Goal: Transaction & Acquisition: Purchase product/service

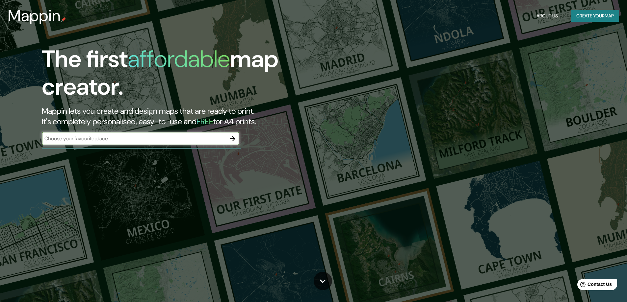
click at [115, 143] on input "text" at bounding box center [134, 139] width 184 height 8
type input "montecarmelo"
click at [130, 141] on input "montecarmelo" at bounding box center [134, 139] width 184 height 8
click at [235, 142] on icon "button" at bounding box center [233, 139] width 8 height 8
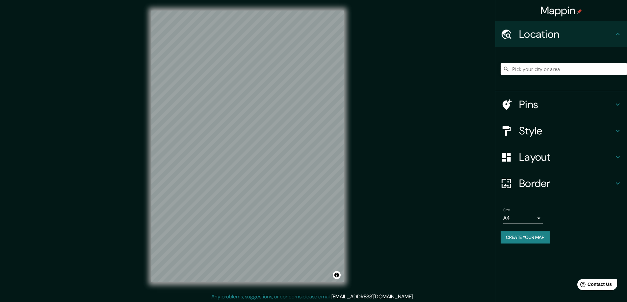
click at [529, 75] on input "Pick your city or area" at bounding box center [564, 69] width 126 height 12
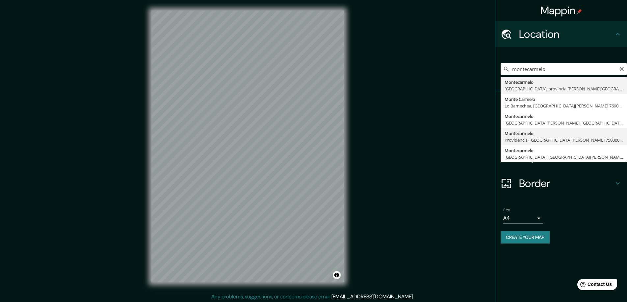
type input "Montecarmelo, Providencia, [GEOGRAPHIC_DATA][PERSON_NAME], [GEOGRAPHIC_DATA]"
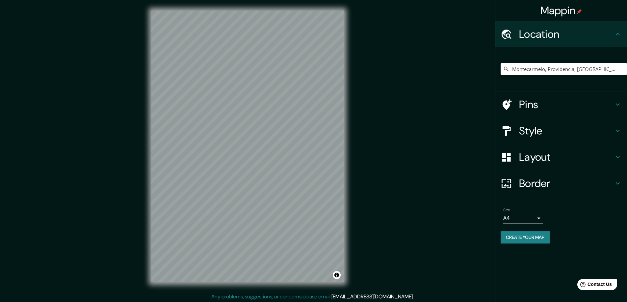
click at [617, 157] on icon at bounding box center [618, 157] width 8 height 8
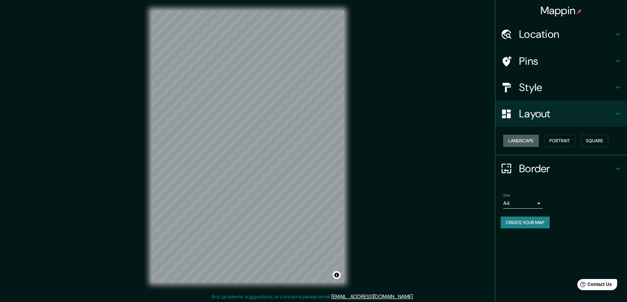
click at [526, 141] on button "Landscape" at bounding box center [521, 141] width 36 height 12
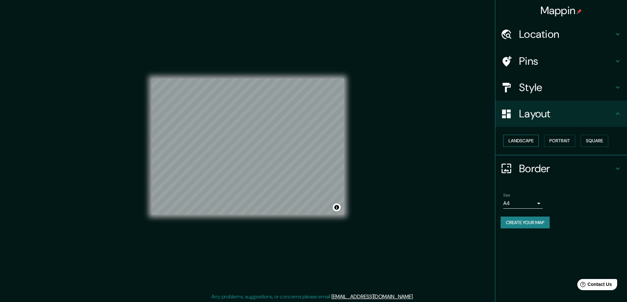
click at [526, 141] on button "Landscape" at bounding box center [521, 141] width 36 height 12
click at [553, 141] on button "Portrait" at bounding box center [559, 141] width 31 height 12
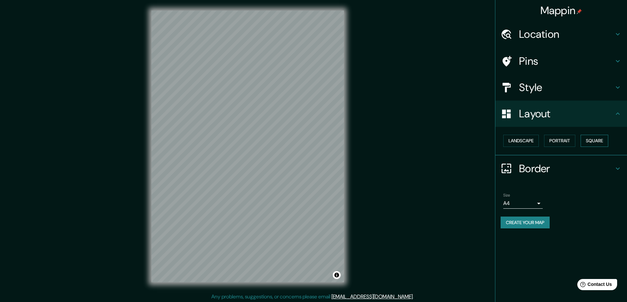
click at [593, 144] on button "Square" at bounding box center [595, 141] width 28 height 12
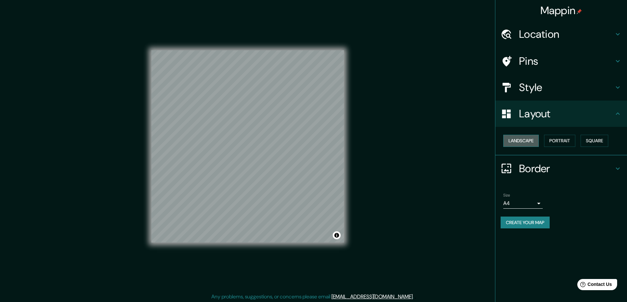
click at [539, 141] on button "Landscape" at bounding box center [521, 141] width 36 height 12
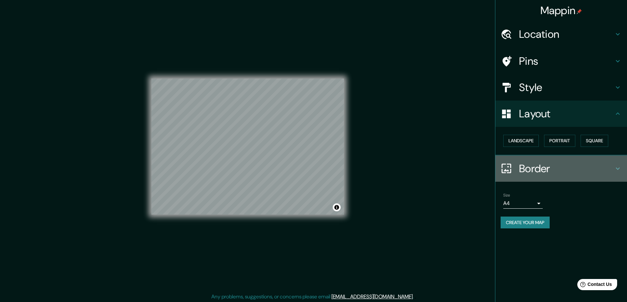
click at [583, 166] on h4 "Border" at bounding box center [566, 168] width 95 height 13
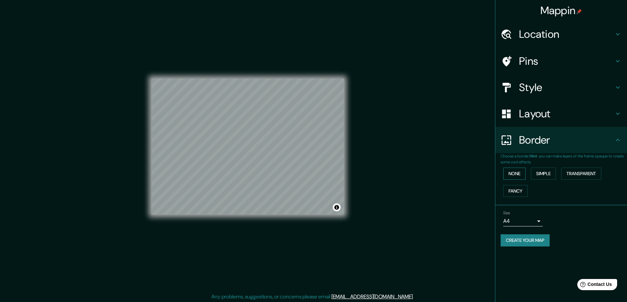
click at [518, 171] on button "None" at bounding box center [514, 174] width 22 height 12
click at [551, 170] on button "Simple" at bounding box center [543, 174] width 25 height 12
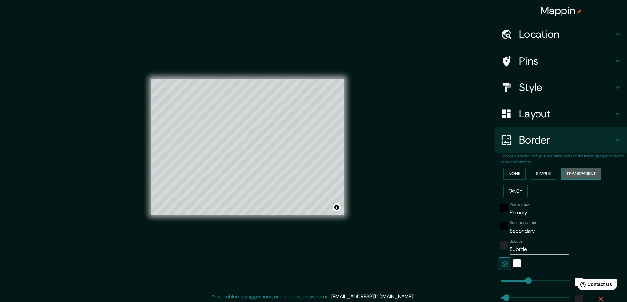
click at [567, 172] on button "Transparent" at bounding box center [581, 174] width 40 height 12
click at [509, 191] on button "Fancy" at bounding box center [515, 191] width 24 height 12
click at [507, 177] on button "None" at bounding box center [514, 174] width 22 height 12
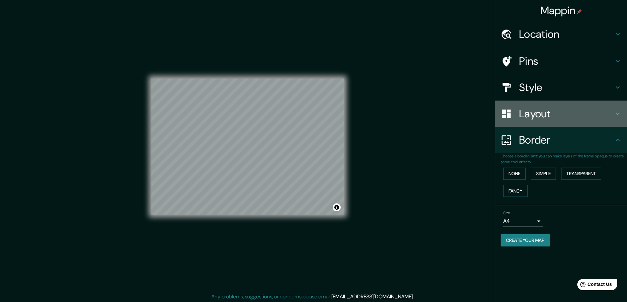
click at [553, 118] on h4 "Layout" at bounding box center [566, 113] width 95 height 13
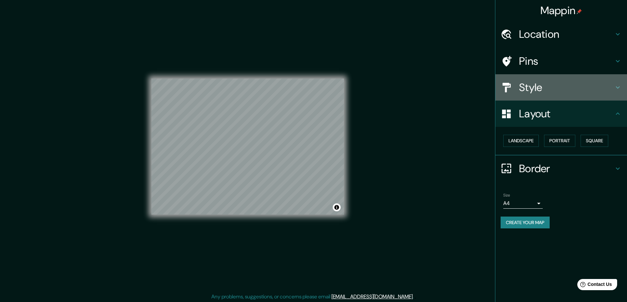
click at [546, 92] on h4 "Style" at bounding box center [566, 87] width 95 height 13
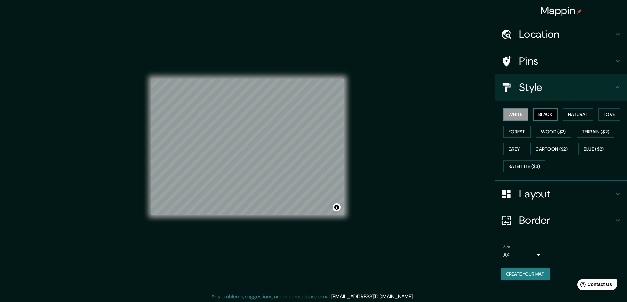
click at [540, 117] on button "Black" at bounding box center [545, 115] width 25 height 12
click at [514, 114] on button "White" at bounding box center [515, 115] width 25 height 12
click at [519, 131] on button "Forest" at bounding box center [516, 132] width 27 height 12
click at [542, 146] on button "Cartoon ($2)" at bounding box center [551, 149] width 43 height 12
click at [588, 148] on button "Blue ($2)" at bounding box center [593, 149] width 31 height 12
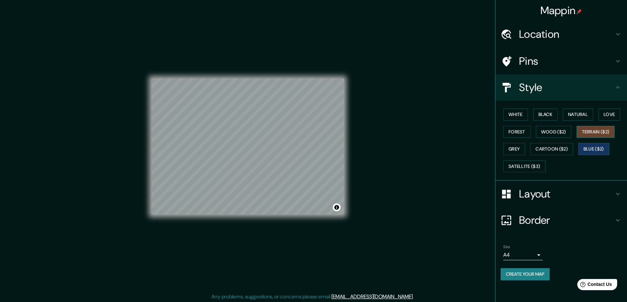
click at [593, 132] on button "Terrain ($2)" at bounding box center [596, 132] width 38 height 12
click at [556, 133] on button "Wood ($2)" at bounding box center [554, 132] width 36 height 12
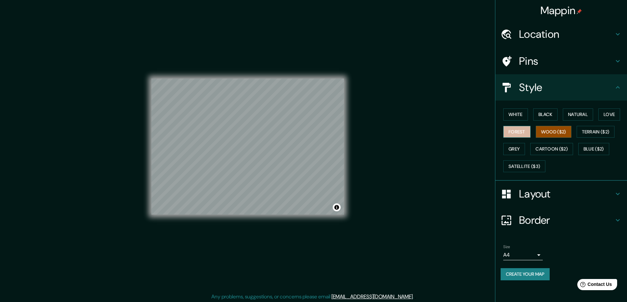
click at [523, 134] on button "Forest" at bounding box center [516, 132] width 27 height 12
click at [610, 118] on button "Love" at bounding box center [609, 115] width 22 height 12
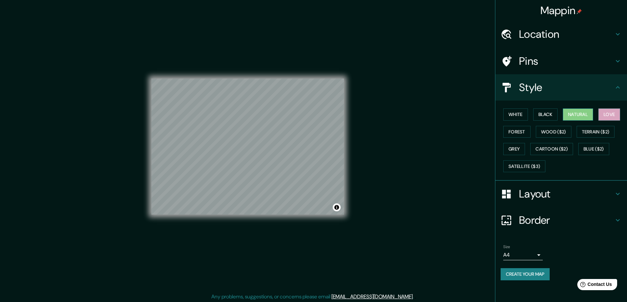
click at [587, 118] on button "Natural" at bounding box center [578, 115] width 30 height 12
click at [348, 162] on div "© Mapbox © OpenStreetMap Improve this map" at bounding box center [248, 146] width 214 height 293
click at [550, 63] on h4 "Pins" at bounding box center [566, 61] width 95 height 13
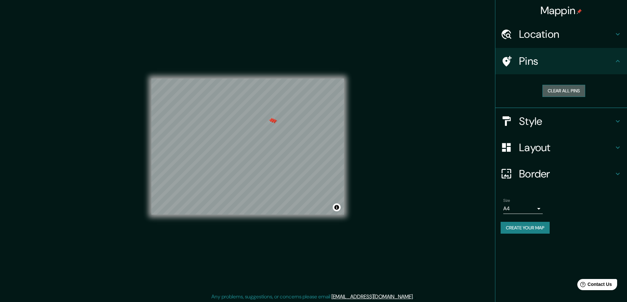
click at [561, 90] on button "Clear all pins" at bounding box center [563, 91] width 43 height 12
click at [614, 33] on icon at bounding box center [618, 34] width 8 height 8
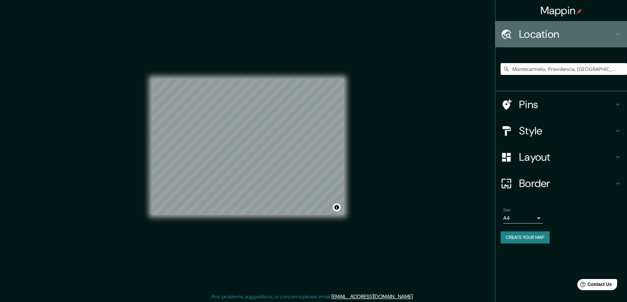
click at [614, 33] on icon at bounding box center [618, 34] width 8 height 8
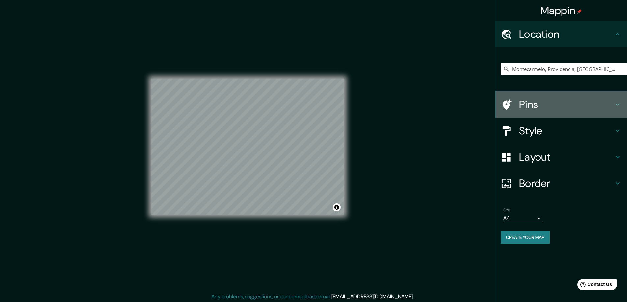
click at [617, 102] on icon at bounding box center [618, 105] width 8 height 8
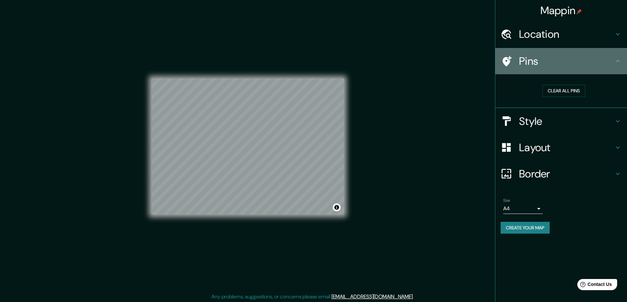
click at [615, 62] on icon at bounding box center [618, 61] width 8 height 8
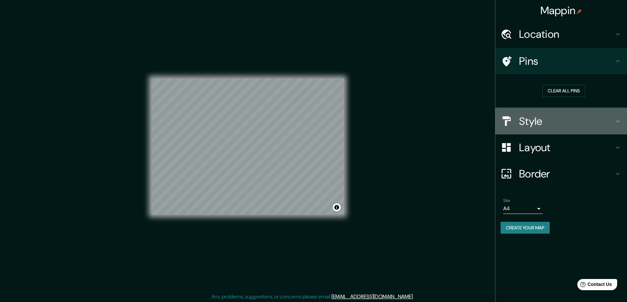
click at [592, 119] on h4 "Style" at bounding box center [566, 121] width 95 height 13
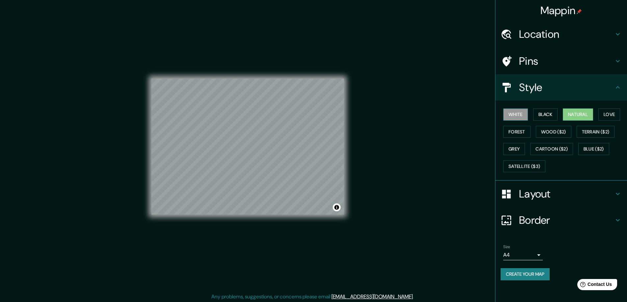
click at [519, 116] on button "White" at bounding box center [515, 115] width 25 height 12
click at [538, 113] on button "Black" at bounding box center [545, 115] width 25 height 12
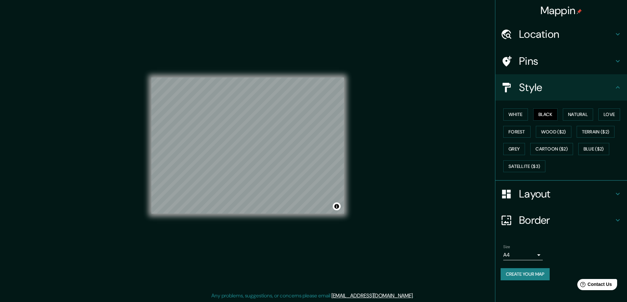
scroll to position [1, 0]
click at [537, 253] on body "Mappin Location [GEOGRAPHIC_DATA], Providencia, [GEOGRAPHIC_DATA][PERSON_NAME] …" at bounding box center [316, 150] width 632 height 302
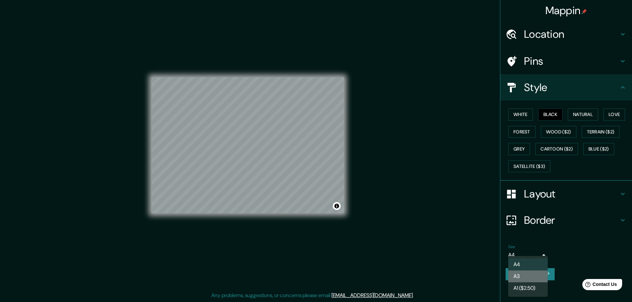
click at [528, 274] on li "A3" at bounding box center [527, 277] width 39 height 12
click at [528, 256] on body "Mappin Location [GEOGRAPHIC_DATA], Providencia, [GEOGRAPHIC_DATA][PERSON_NAME] …" at bounding box center [316, 150] width 632 height 302
click at [526, 263] on li "A4" at bounding box center [527, 265] width 39 height 12
type input "single"
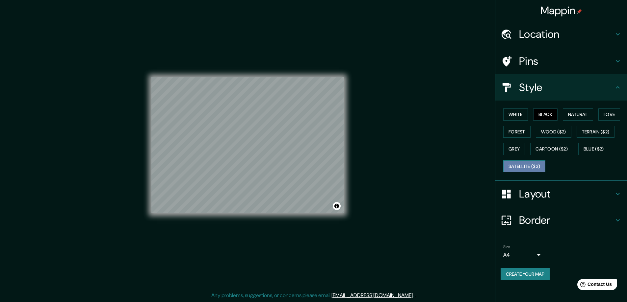
click at [525, 169] on button "Satellite ($3)" at bounding box center [524, 167] width 42 height 12
click at [541, 116] on button "Black" at bounding box center [545, 115] width 25 height 12
click at [315, 131] on div at bounding box center [317, 130] width 5 height 5
click at [580, 117] on button "Natural" at bounding box center [578, 115] width 30 height 12
click at [521, 114] on button "White" at bounding box center [515, 115] width 25 height 12
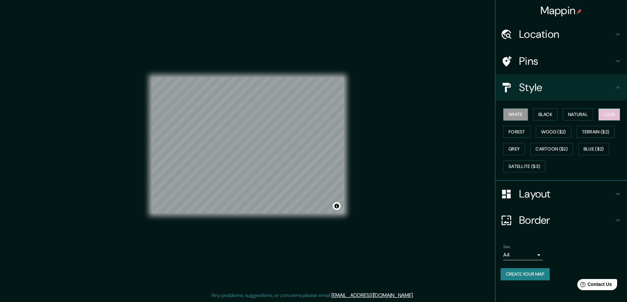
click at [608, 113] on button "Love" at bounding box center [609, 115] width 22 height 12
click at [517, 131] on button "Forest" at bounding box center [516, 132] width 27 height 12
click at [521, 116] on button "White" at bounding box center [515, 115] width 25 height 12
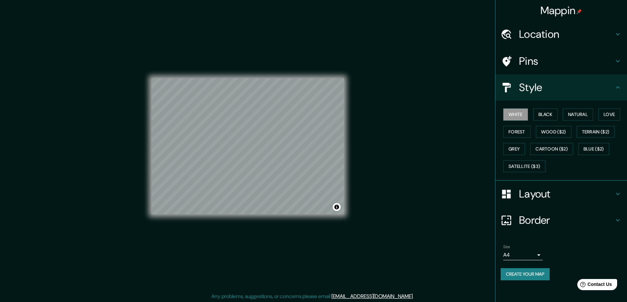
scroll to position [0, 0]
